Goal: Task Accomplishment & Management: Manage account settings

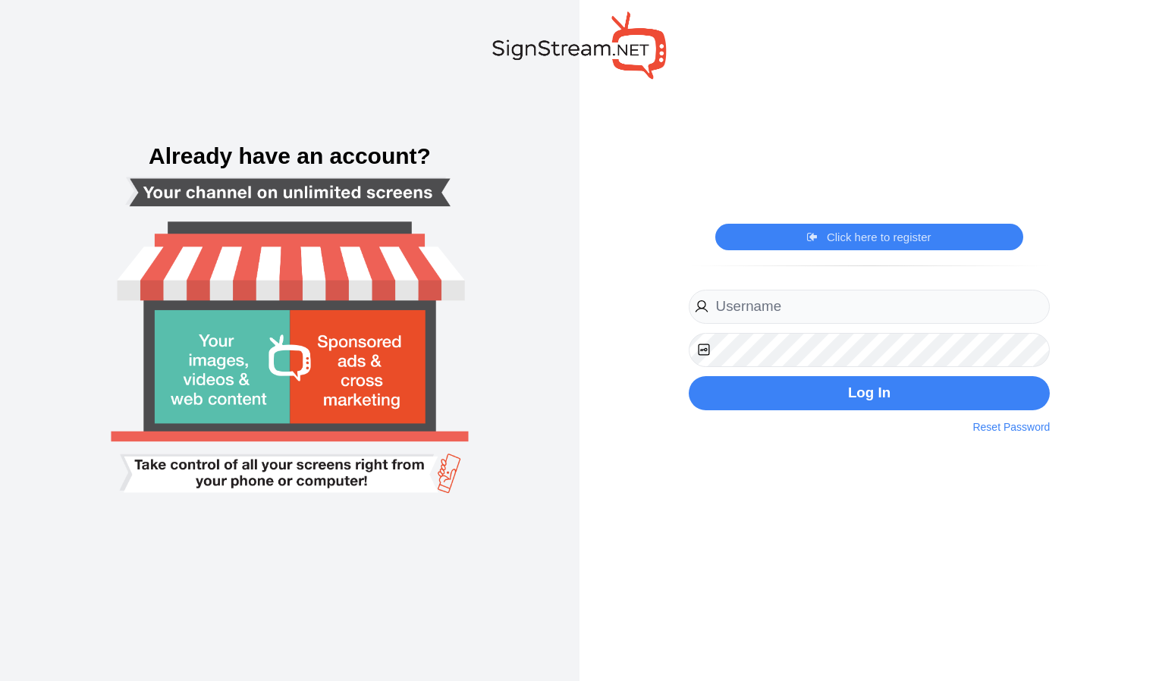
type input "[EMAIL_ADDRESS][DOMAIN_NAME]"
click at [688, 376] on button "Log In" at bounding box center [869, 393] width 362 height 34
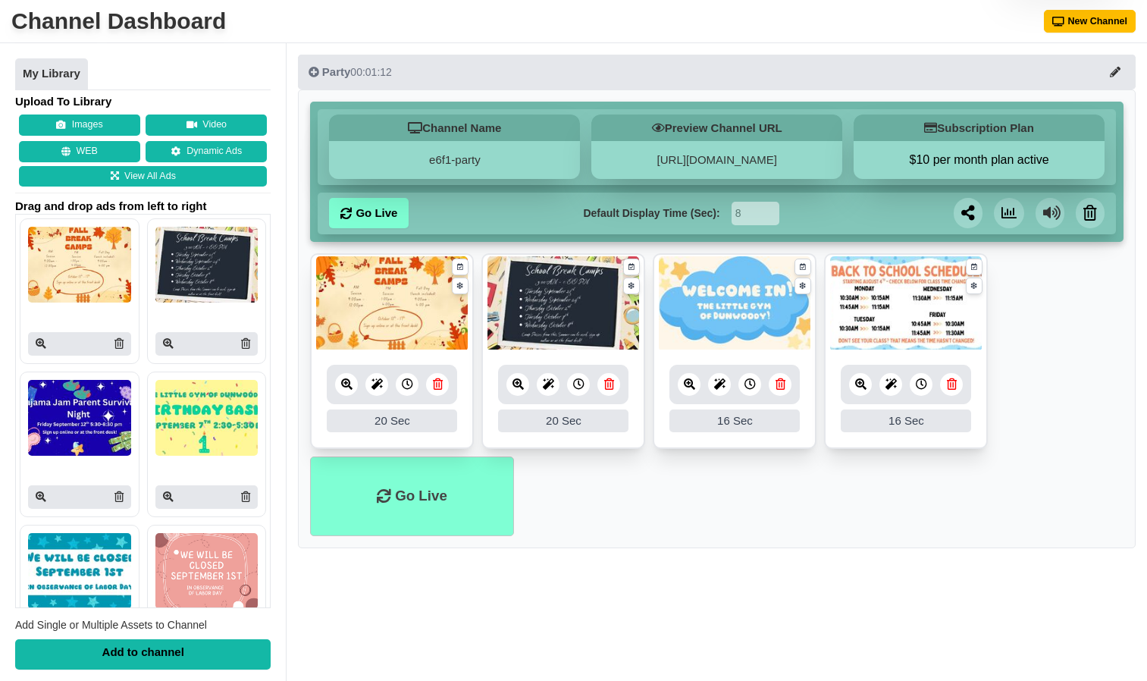
scroll to position [49, 0]
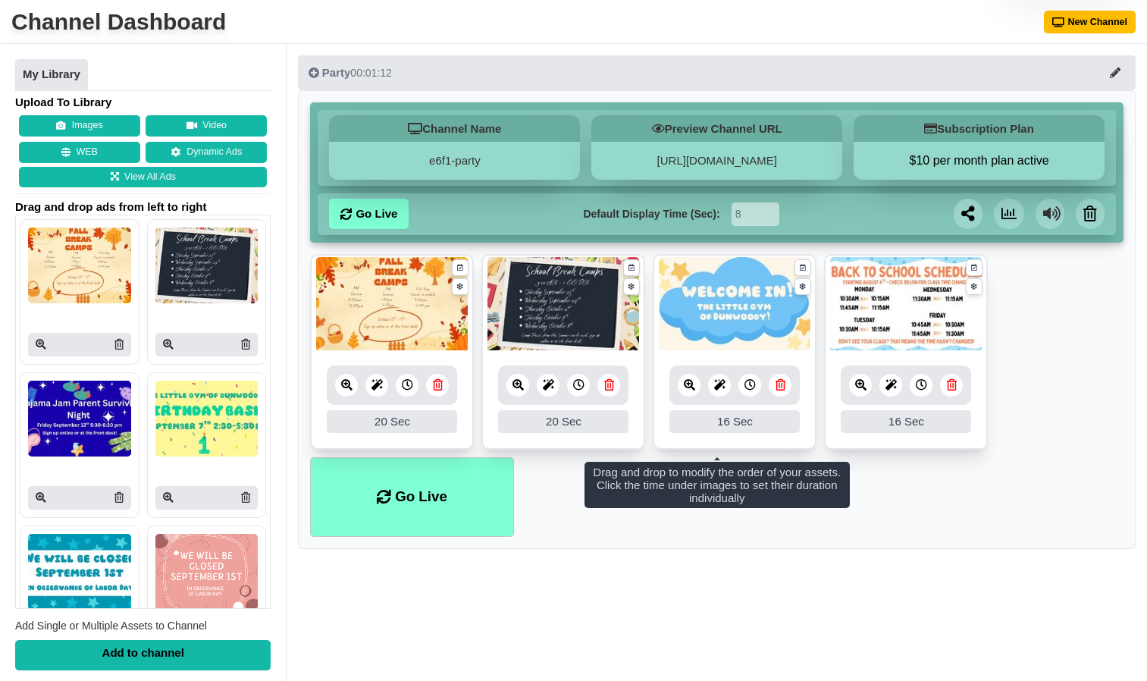
click at [608, 390] on icon at bounding box center [609, 384] width 10 height 11
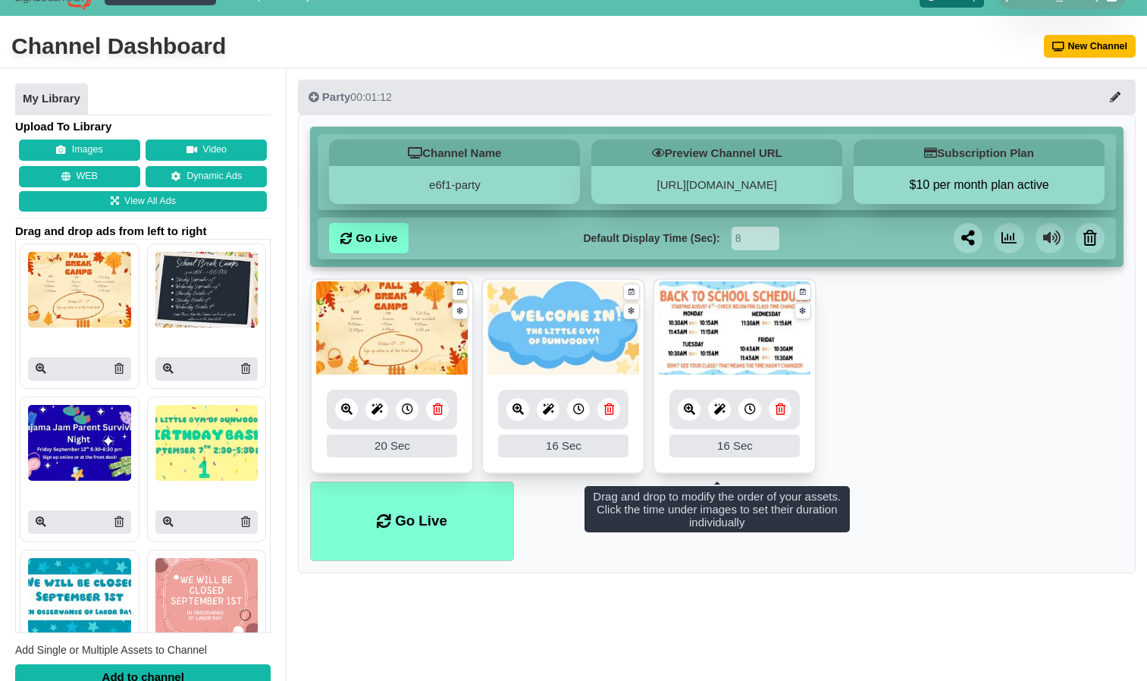
scroll to position [14, 0]
